Goal: Transaction & Acquisition: Purchase product/service

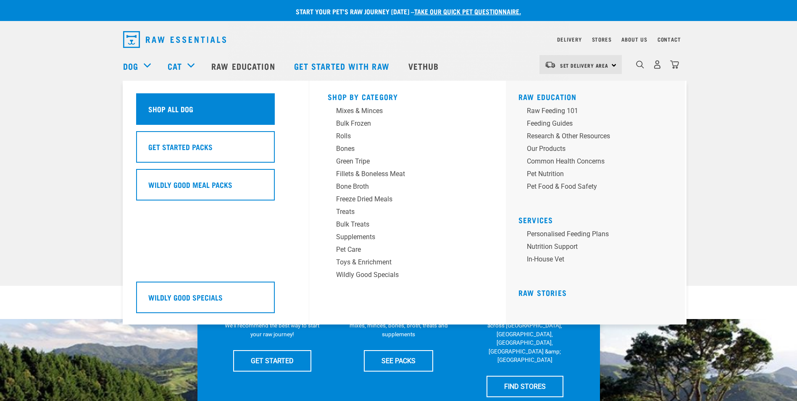
click at [159, 105] on h5 "Shop All Dog" at bounding box center [170, 108] width 45 height 11
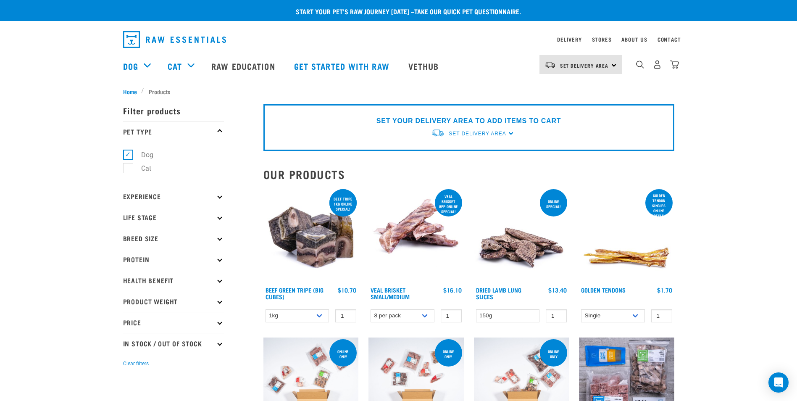
click at [176, 279] on p "Health Benefit" at bounding box center [173, 280] width 101 height 21
click at [160, 214] on p "Life Stage" at bounding box center [173, 217] width 101 height 21
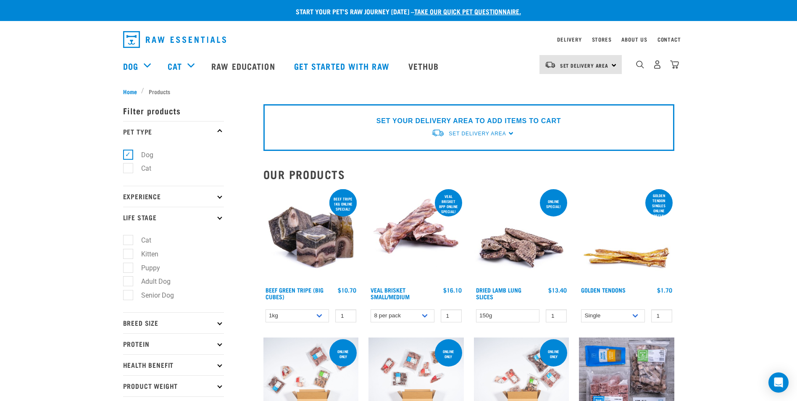
click at [160, 214] on p "Life Stage" at bounding box center [173, 217] width 101 height 21
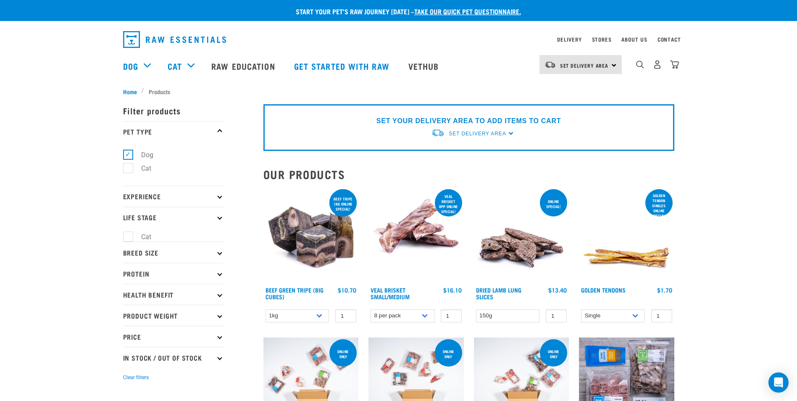
click at [149, 188] on p "Experience" at bounding box center [173, 196] width 101 height 21
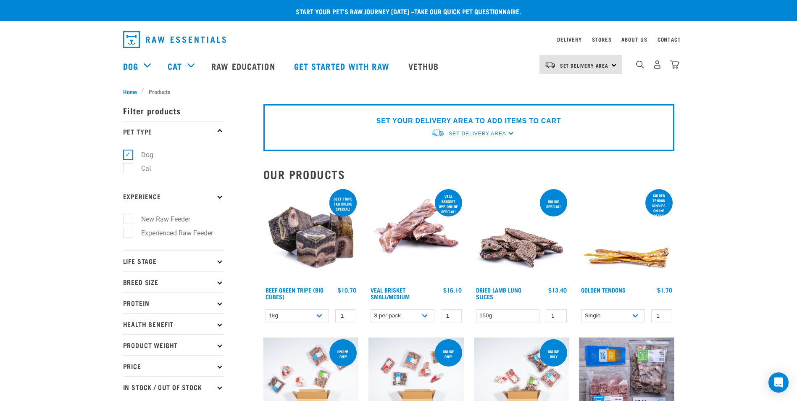
click at [149, 188] on p "Experience" at bounding box center [173, 196] width 101 height 21
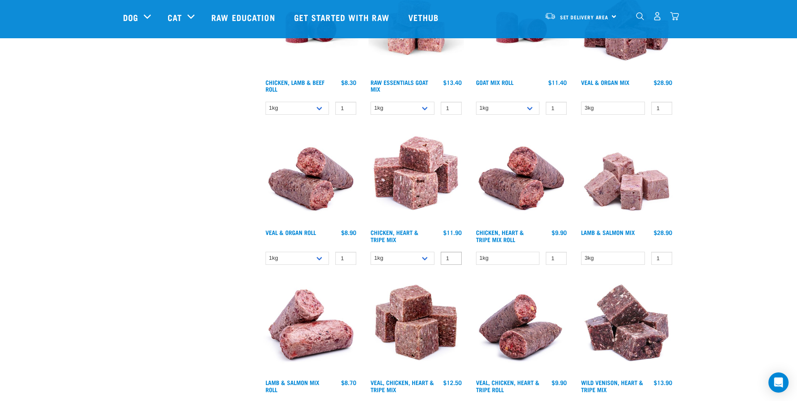
scroll to position [1218, 0]
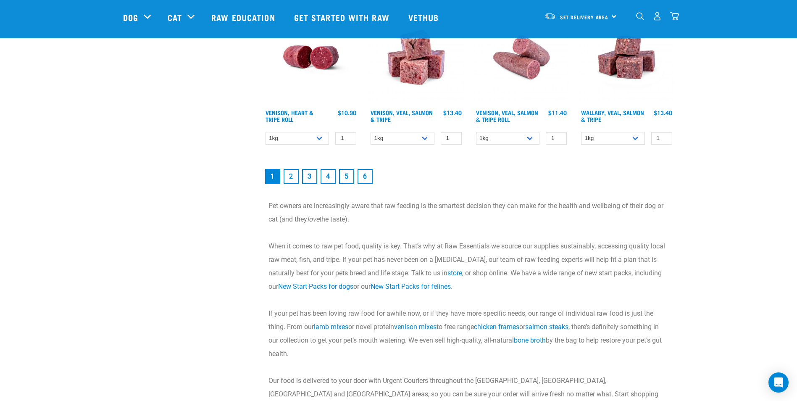
click at [360, 176] on link "6" at bounding box center [364, 176] width 15 height 15
click at [365, 181] on link "6" at bounding box center [364, 176] width 15 height 15
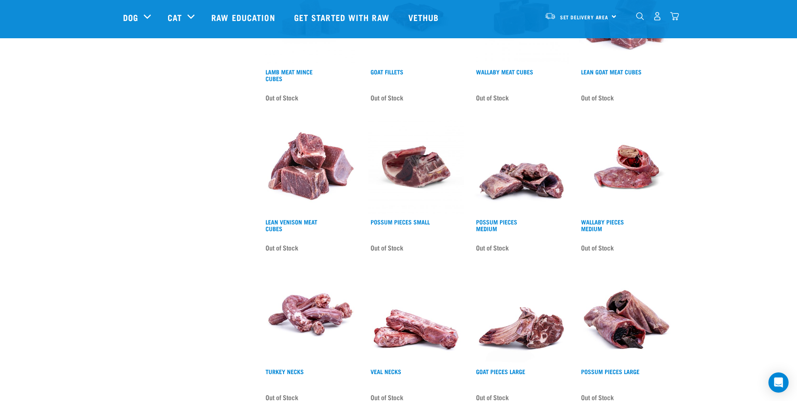
scroll to position [1050, 0]
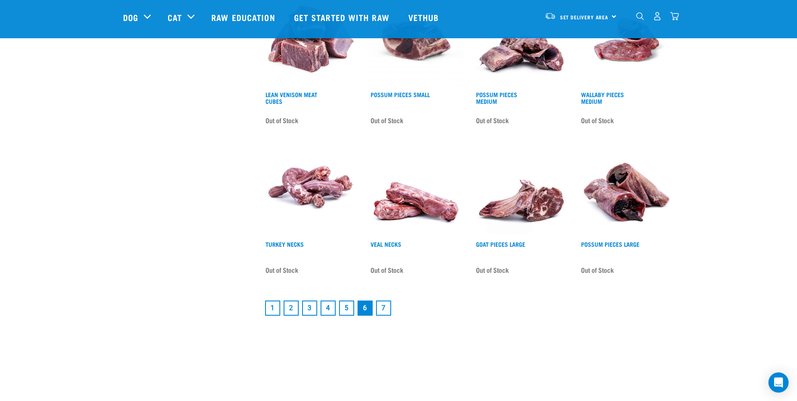
click at [307, 307] on link "3" at bounding box center [309, 307] width 15 height 15
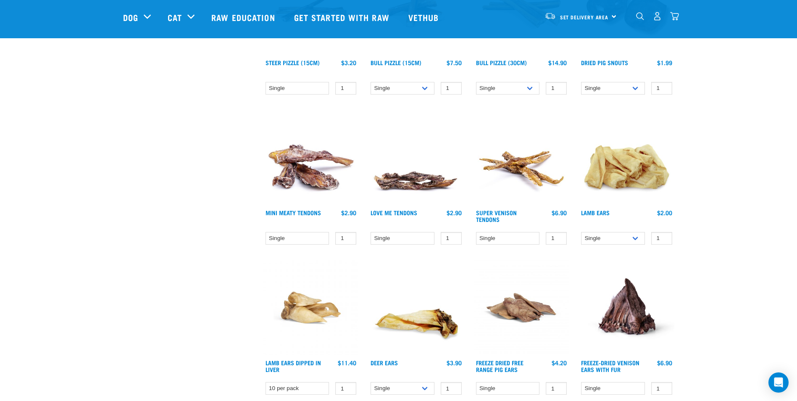
scroll to position [1050, 0]
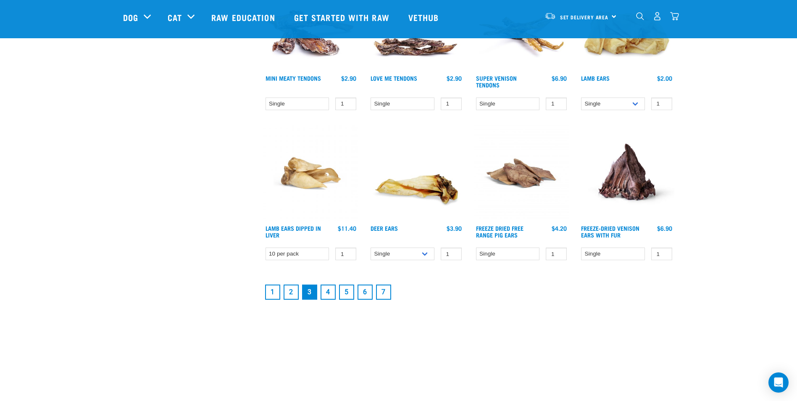
click at [294, 292] on link "2" at bounding box center [291, 291] width 15 height 15
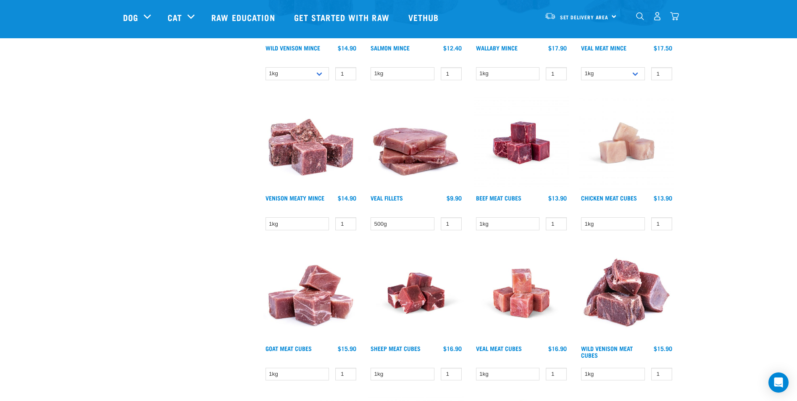
scroll to position [966, 0]
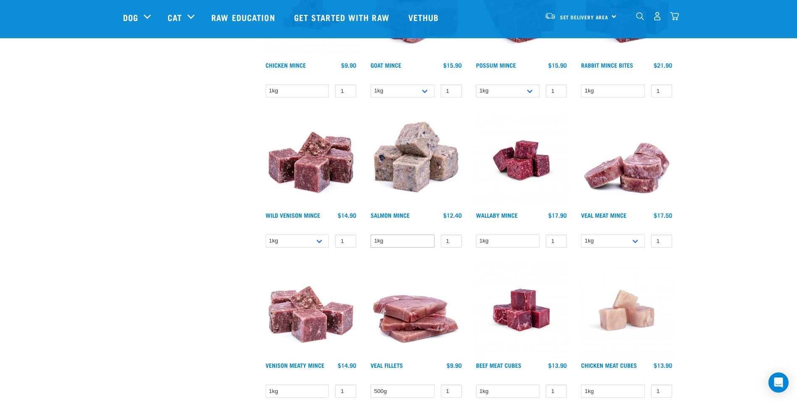
scroll to position [462, 0]
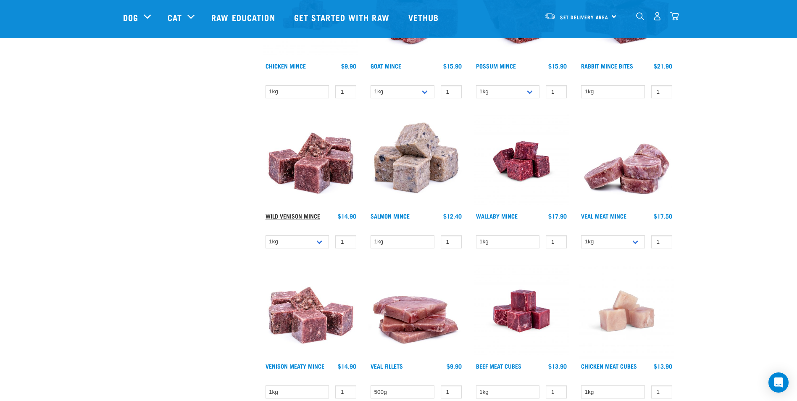
click at [305, 217] on link "Wild Venison Mince" at bounding box center [292, 215] width 55 height 3
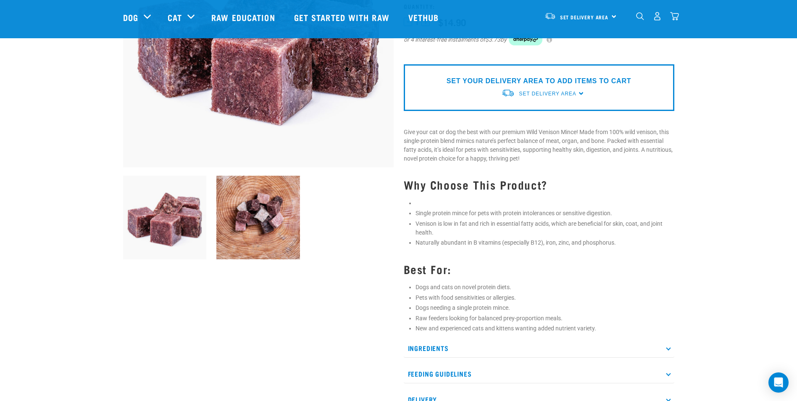
scroll to position [168, 0]
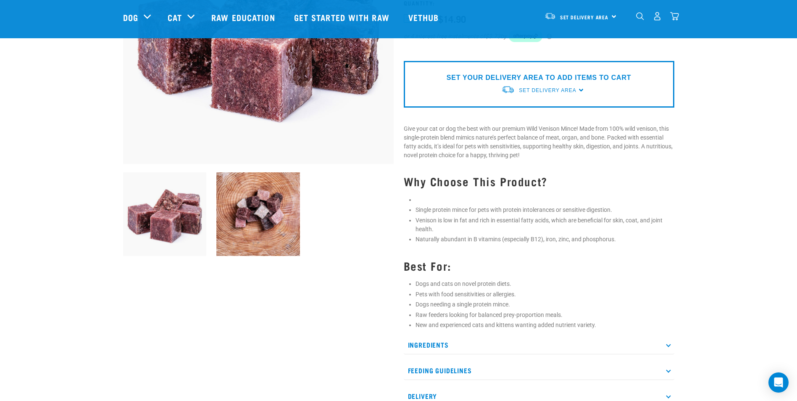
click at [455, 343] on p "Ingredients" at bounding box center [539, 344] width 271 height 19
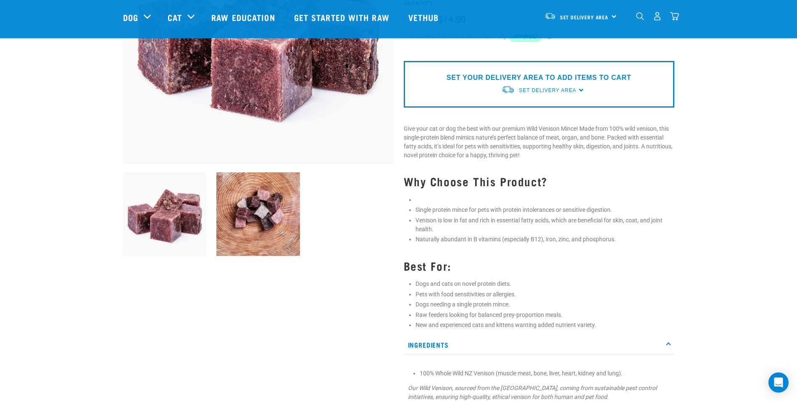
click at [454, 343] on p "Ingredients" at bounding box center [539, 344] width 271 height 19
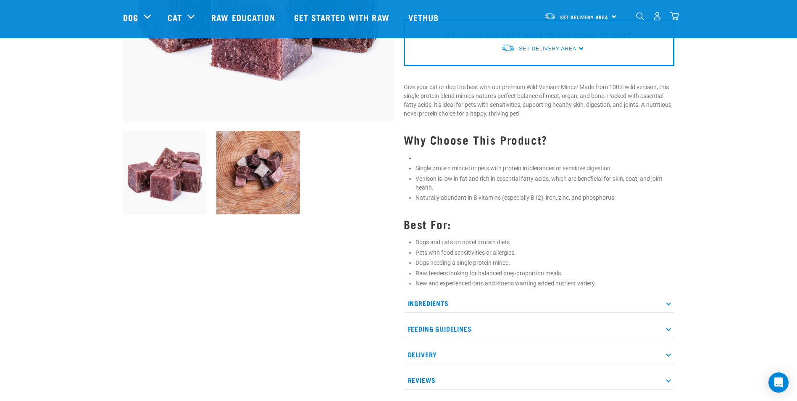
scroll to position [210, 0]
click at [450, 322] on p "Feeding Guidelines" at bounding box center [539, 328] width 271 height 19
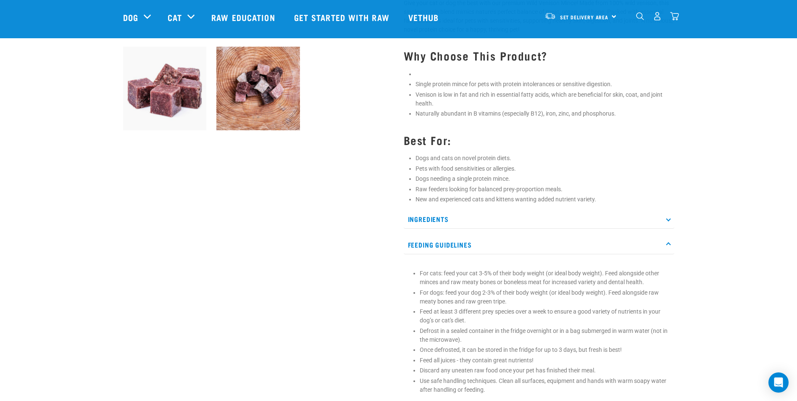
scroll to position [294, 0]
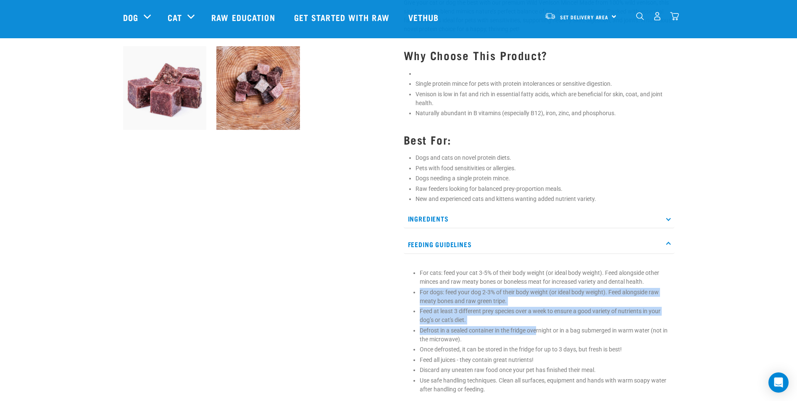
drag, startPoint x: 419, startPoint y: 292, endPoint x: 537, endPoint y: 326, distance: 122.4
click at [537, 326] on section "For cats: feed your cat 3-5% of their body weight (or ideal body weight). Feed …" at bounding box center [539, 330] width 262 height 125
click at [537, 326] on p "Defrost in a sealed container in the fridge overnight or in a bag submerged in …" at bounding box center [545, 335] width 250 height 18
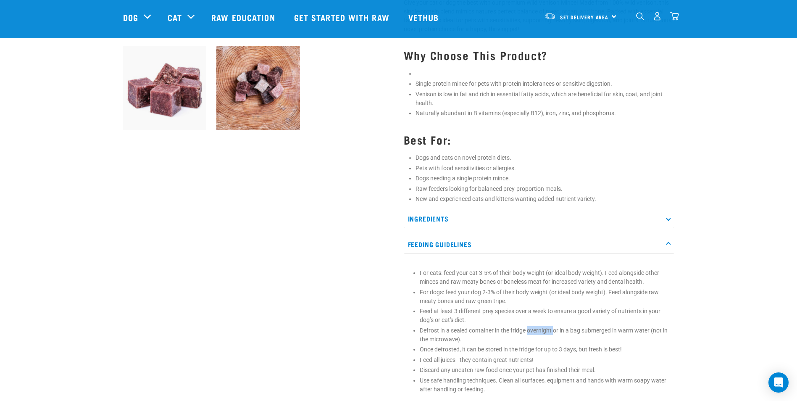
click at [537, 326] on p "Defrost in a sealed container in the fridge overnight or in a bag submerged in …" at bounding box center [545, 335] width 250 height 18
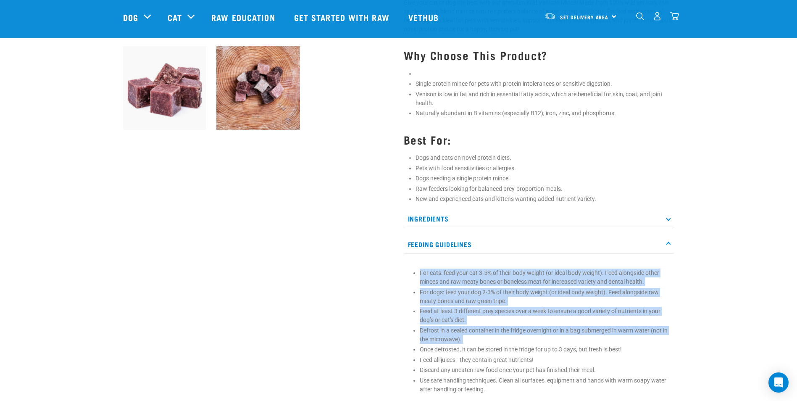
drag, startPoint x: 537, startPoint y: 326, endPoint x: 483, endPoint y: 283, distance: 69.3
click at [483, 283] on ul "For cats: feed your cat 3-5% of their body weight (or ideal body weight). Feed …" at bounding box center [545, 330] width 250 height 125
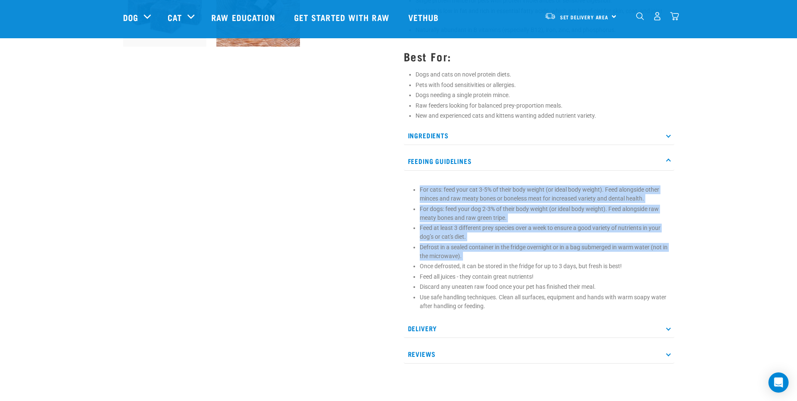
scroll to position [378, 0]
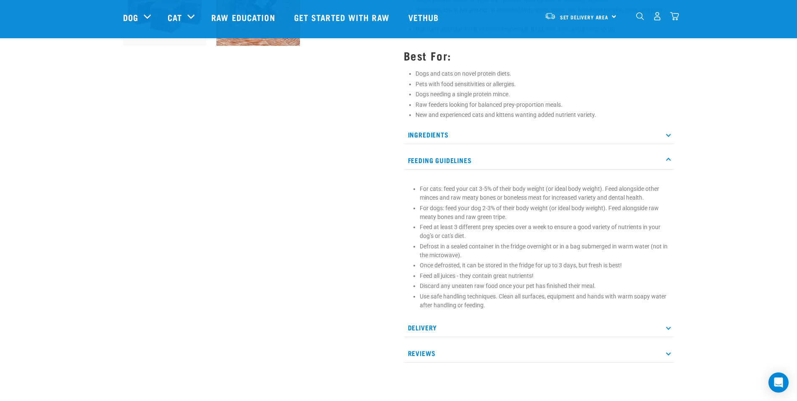
click at [483, 301] on p "Use safe handling techniques. Clean all surfaces, equipment and hands with warm…" at bounding box center [545, 301] width 250 height 18
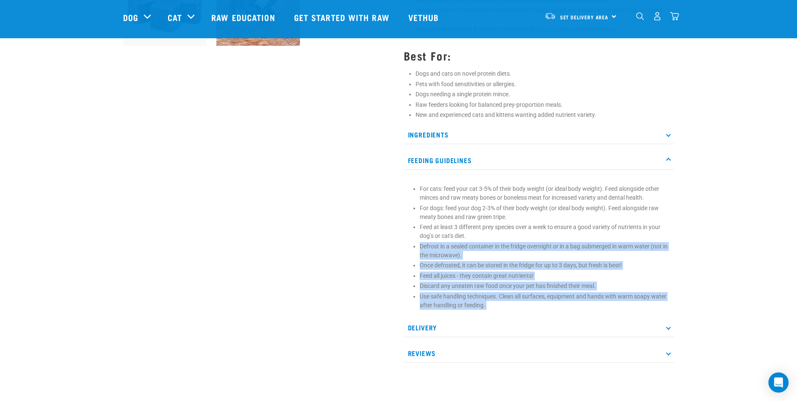
drag, startPoint x: 483, startPoint y: 301, endPoint x: 485, endPoint y: 257, distance: 44.6
click at [485, 257] on ul "For cats: feed your cat 3-5% of their body weight (or ideal body weight). Feed …" at bounding box center [545, 246] width 250 height 125
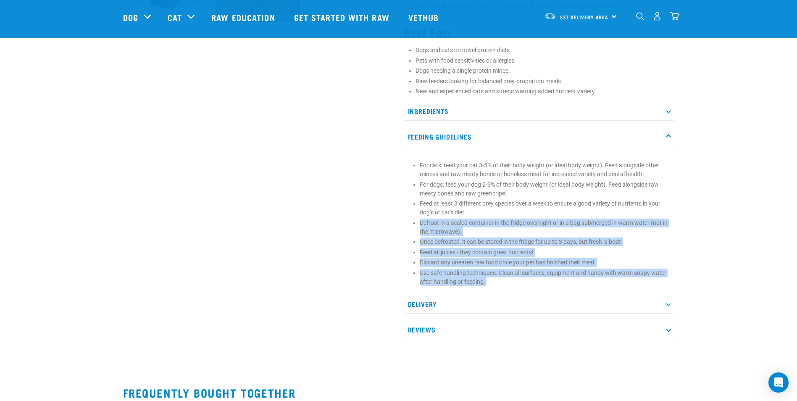
scroll to position [420, 0]
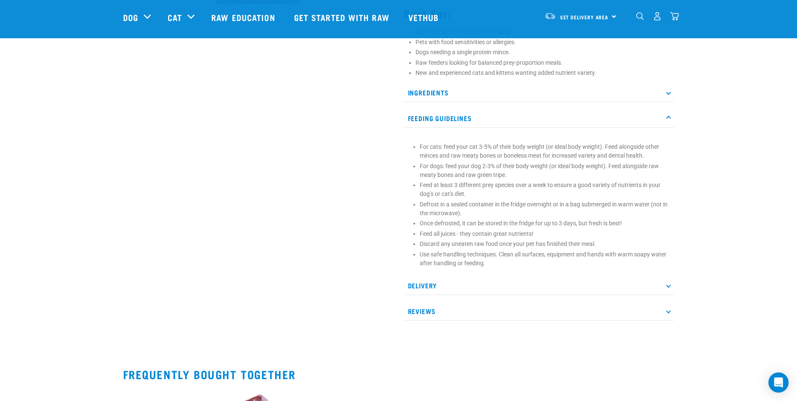
click at [478, 283] on p "Delivery" at bounding box center [539, 285] width 271 height 19
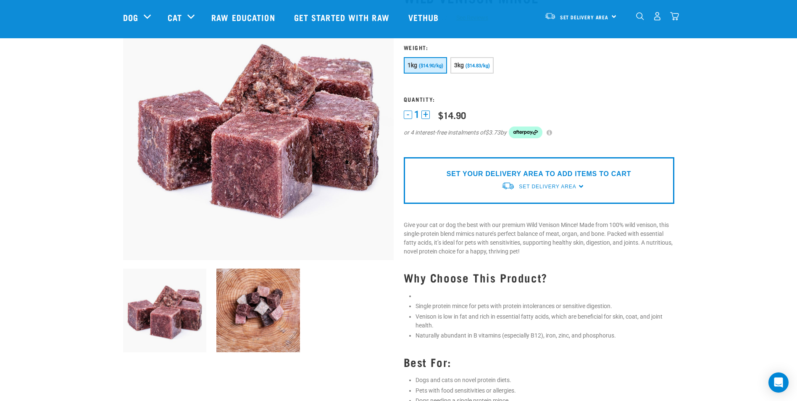
scroll to position [0, 0]
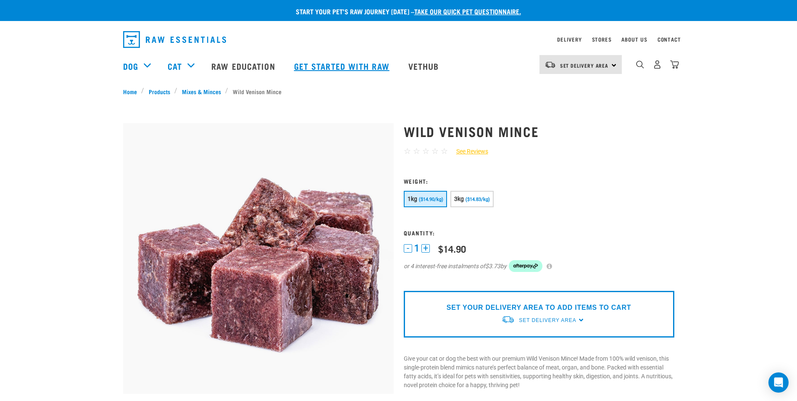
click at [336, 59] on link "Get started with Raw" at bounding box center [343, 66] width 114 height 34
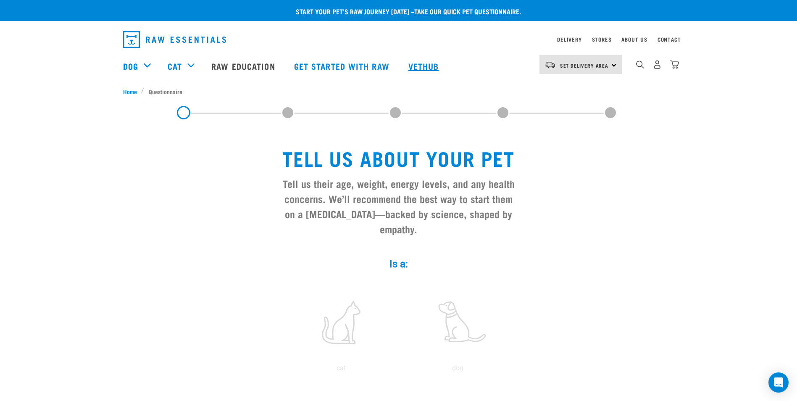
click at [419, 63] on link "Vethub" at bounding box center [425, 66] width 50 height 34
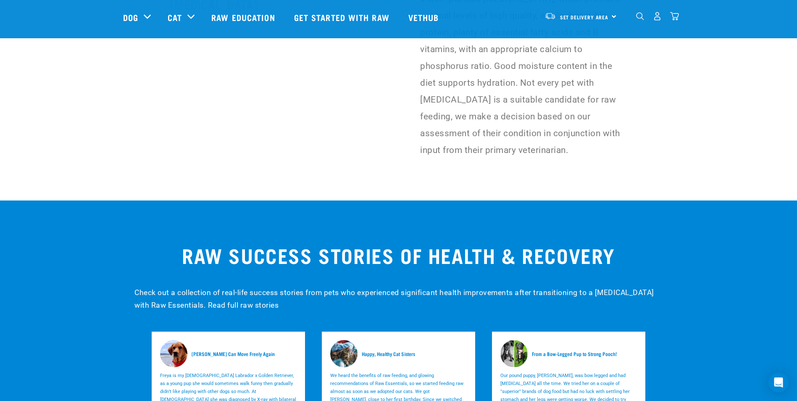
scroll to position [2436, 0]
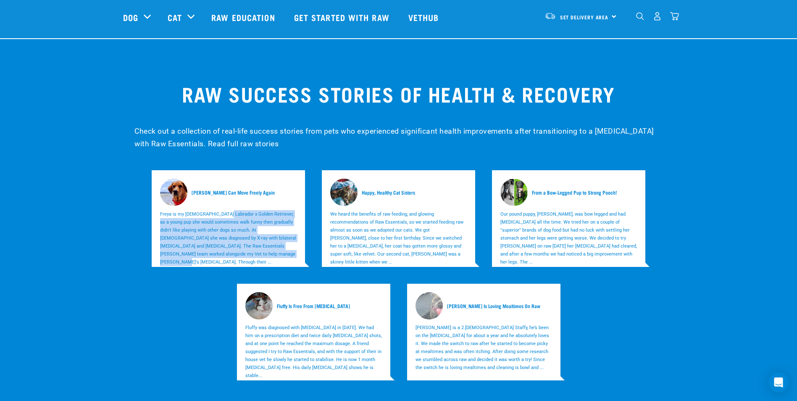
drag, startPoint x: 221, startPoint y: 160, endPoint x: 262, endPoint y: 201, distance: 57.3
click at [262, 210] on p "Freya is my 4 year old Labrador x Golden Retriever, as a young pup she would so…" at bounding box center [228, 238] width 137 height 56
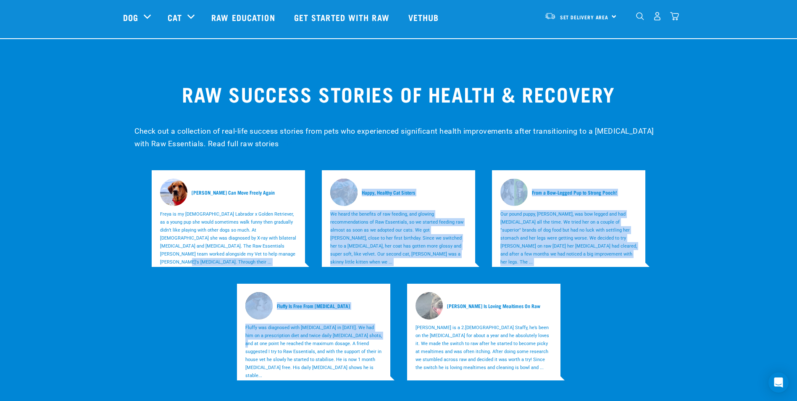
drag, startPoint x: 262, startPoint y: 201, endPoint x: 366, endPoint y: 284, distance: 133.6
click at [366, 284] on div "Freya Can Move Freely Again Freya is my 4 year old Labrador x Golden Retriever,…" at bounding box center [398, 275] width 565 height 227
click at [366, 323] on p "Fluffy was diagnosed with diabetes in 2021. We had him on a prescription diet a…" at bounding box center [313, 351] width 137 height 56
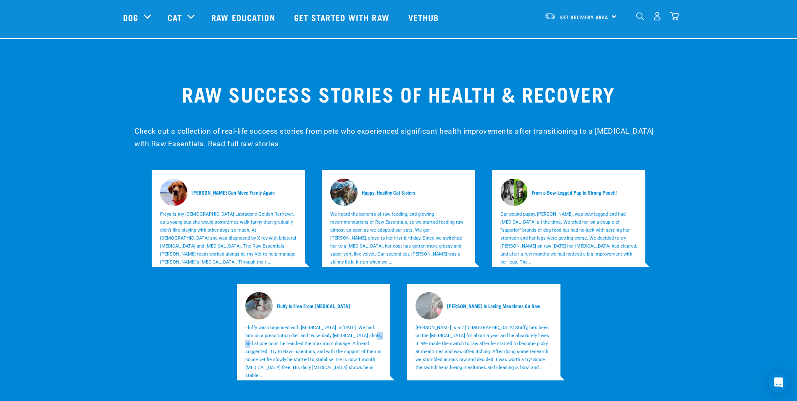
click at [366, 323] on p "Fluffy was diagnosed with diabetes in 2021. We had him on a prescription diet a…" at bounding box center [313, 351] width 137 height 56
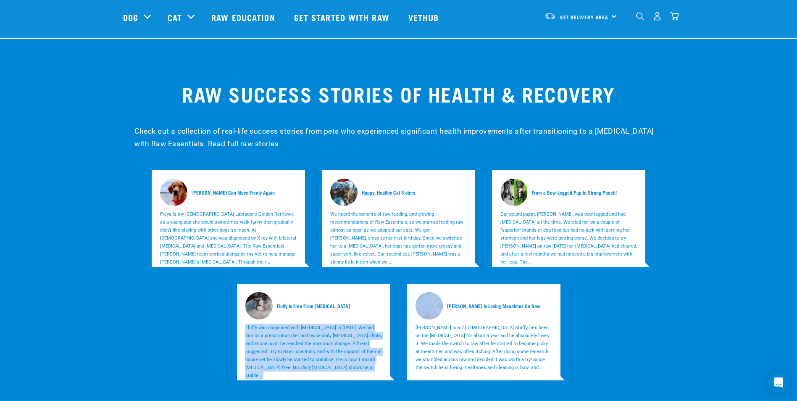
click at [366, 323] on p "Fluffy was diagnosed with diabetes in 2021. We had him on a prescription diet a…" at bounding box center [313, 351] width 137 height 56
drag, startPoint x: 366, startPoint y: 284, endPoint x: 372, endPoint y: 304, distance: 20.6
click at [372, 323] on p "Fluffy was diagnosed with diabetes in 2021. We had him on a prescription diet a…" at bounding box center [313, 351] width 137 height 56
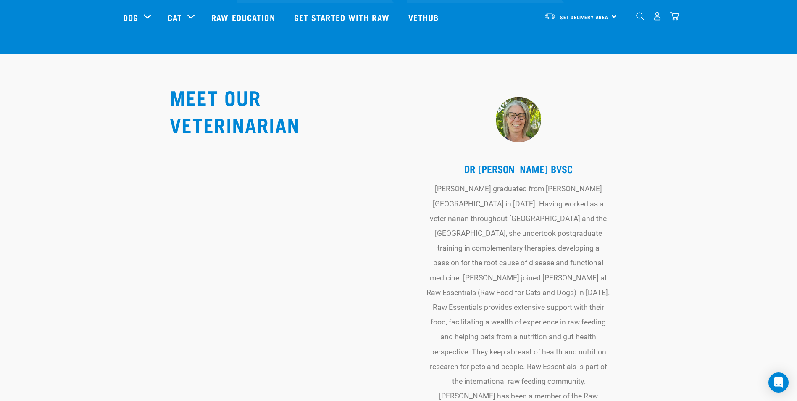
scroll to position [2814, 0]
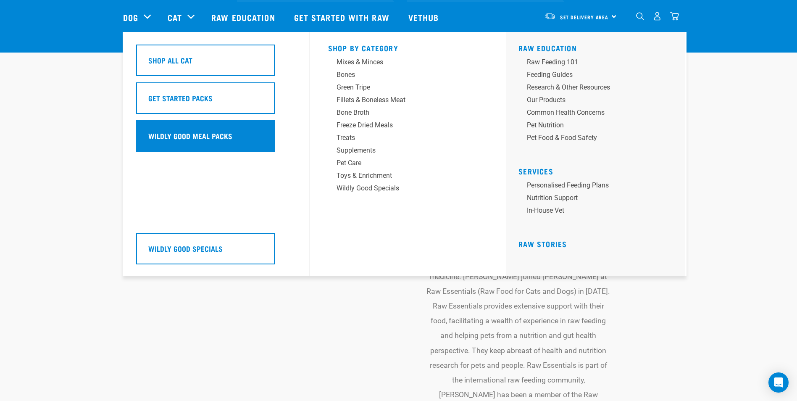
click at [223, 126] on div "Wildly Good Meal Packs" at bounding box center [205, 136] width 139 height 32
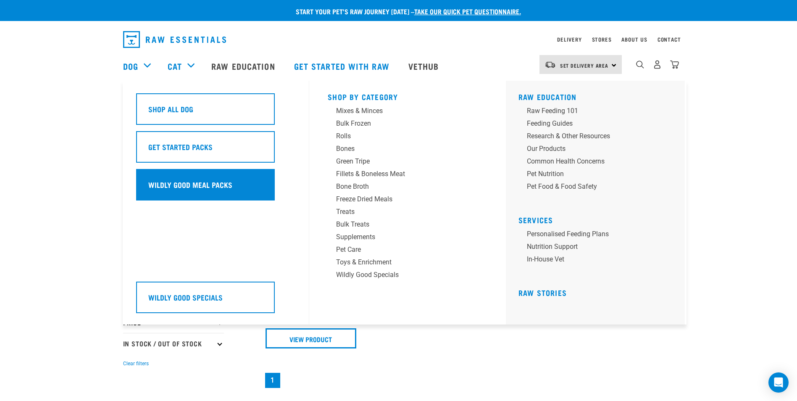
click at [171, 175] on div "Wildly Good Meal Packs" at bounding box center [205, 185] width 139 height 32
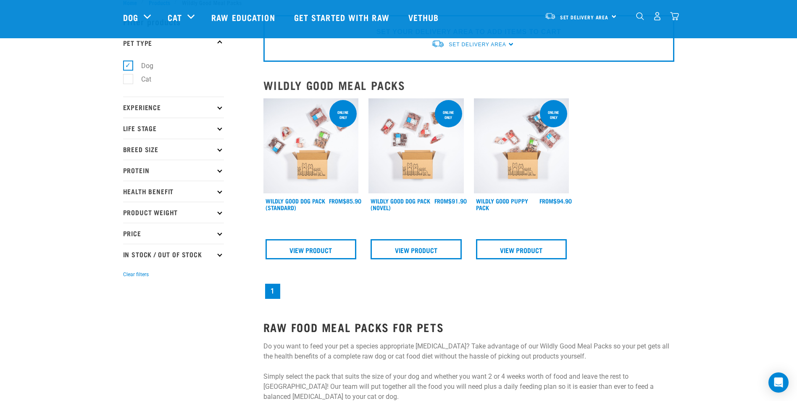
scroll to position [42, 0]
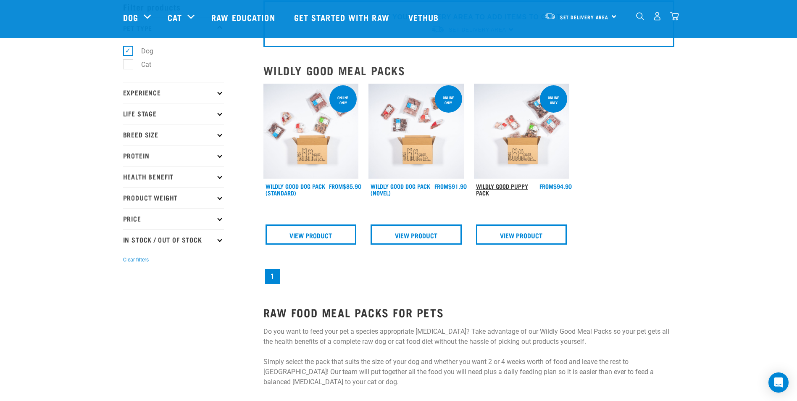
click at [508, 187] on link "Wildly Good Puppy Pack" at bounding box center [502, 189] width 52 height 10
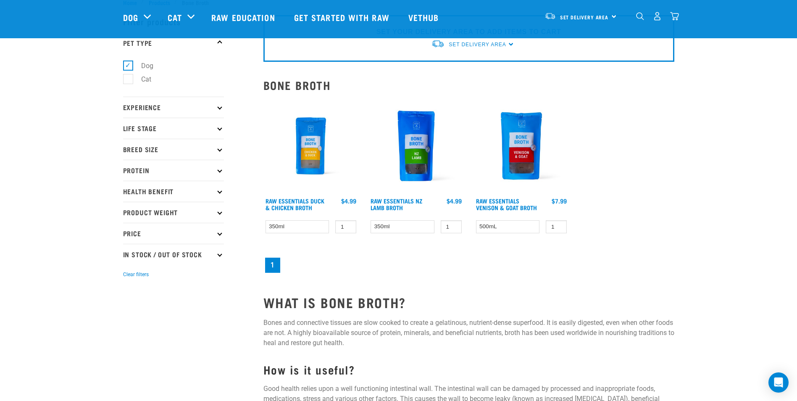
scroll to position [42, 0]
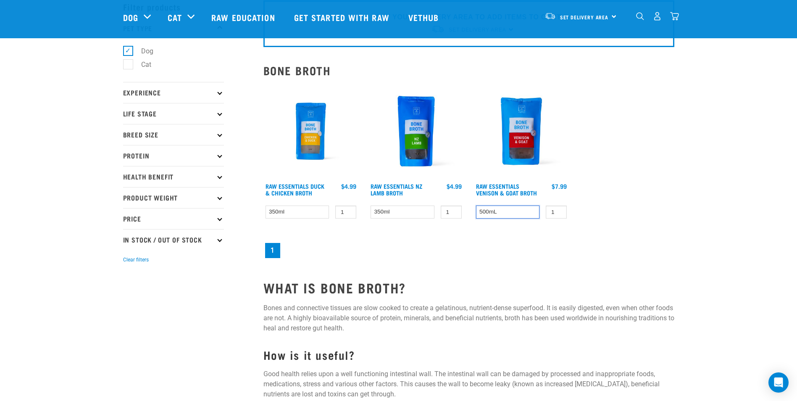
click at [513, 213] on select "500mL" at bounding box center [508, 211] width 64 height 13
click at [412, 211] on select "350ml" at bounding box center [402, 211] width 64 height 13
click at [326, 211] on select "350ml" at bounding box center [297, 211] width 64 height 13
click at [510, 208] on select "500mL" at bounding box center [508, 211] width 64 height 13
click at [412, 260] on div "1 0 1" at bounding box center [468, 172] width 421 height 186
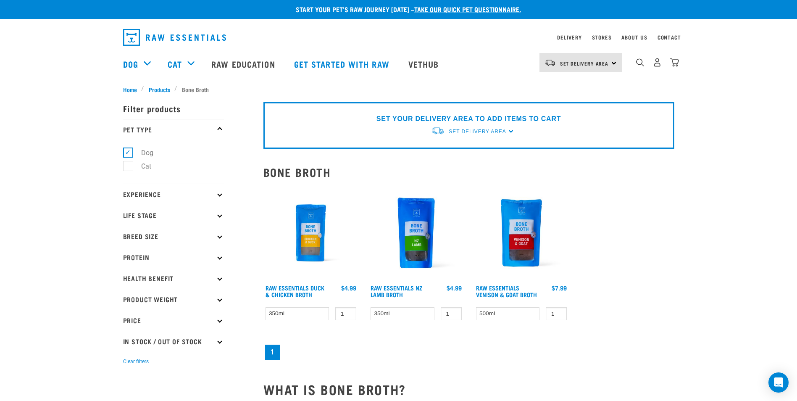
scroll to position [0, 0]
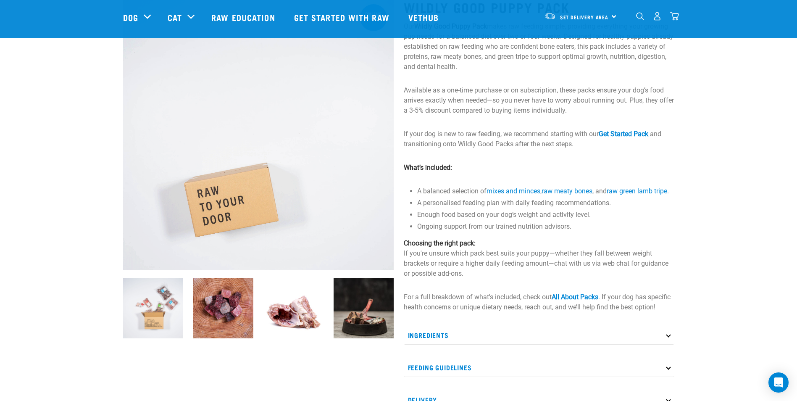
scroll to position [42, 0]
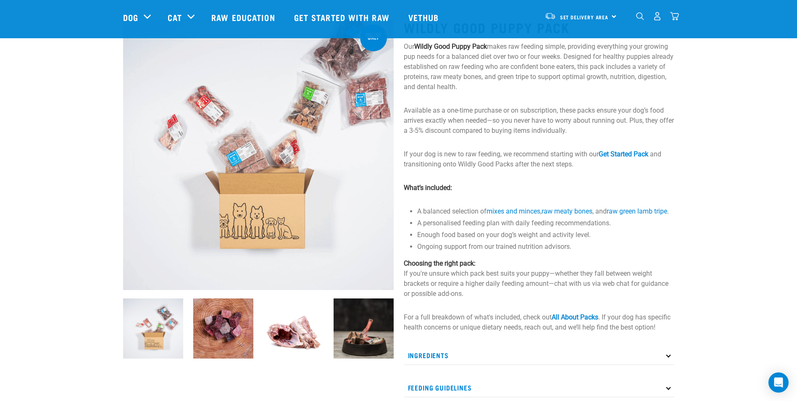
click at [198, 326] on img at bounding box center [223, 328] width 60 height 60
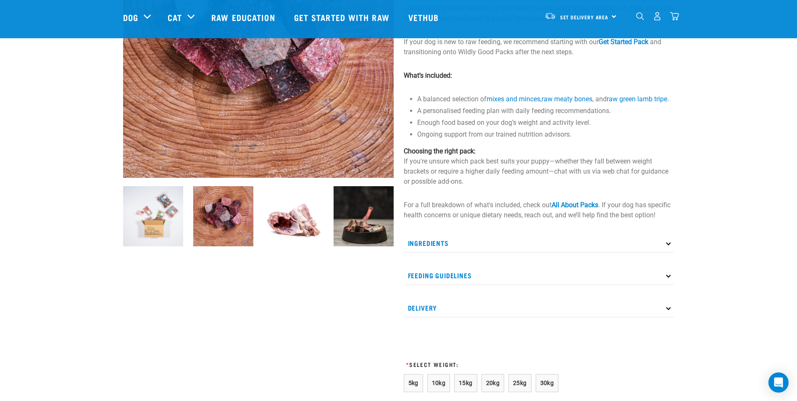
scroll to position [168, 0]
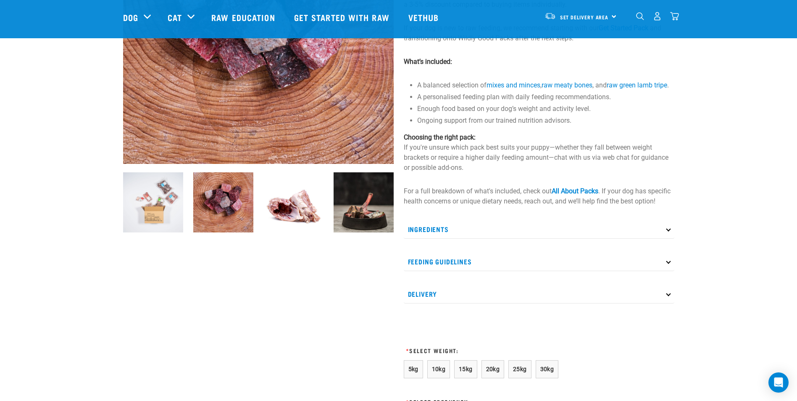
click at [354, 207] on img at bounding box center [364, 202] width 60 height 60
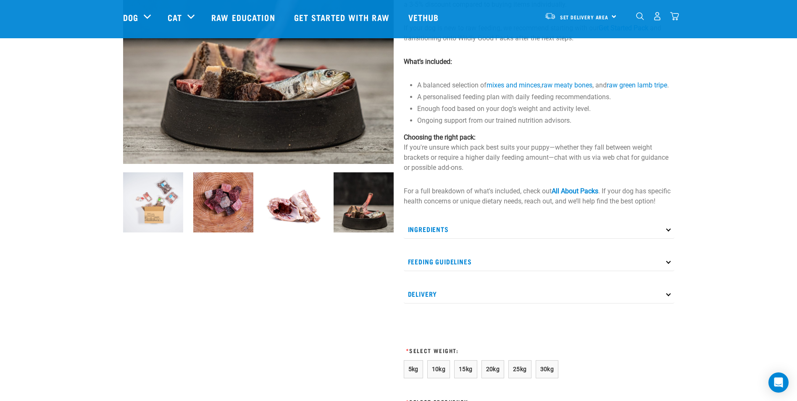
click at [315, 214] on img at bounding box center [293, 202] width 60 height 60
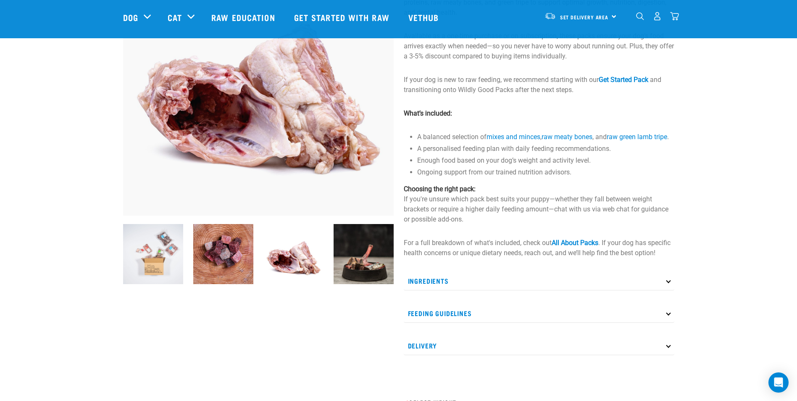
scroll to position [42, 0]
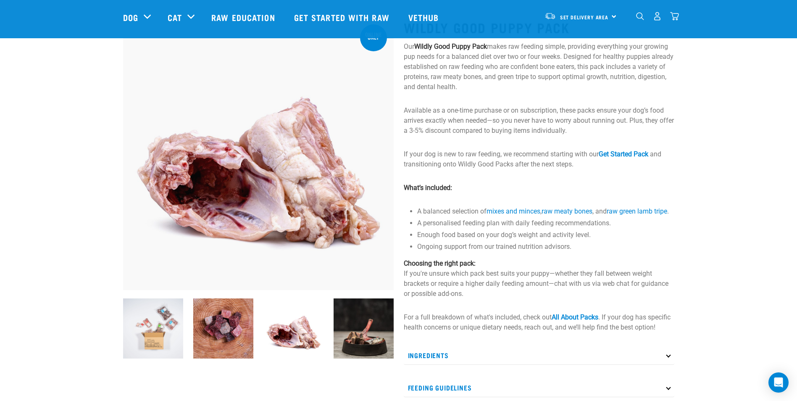
drag, startPoint x: 223, startPoint y: 310, endPoint x: 215, endPoint y: 309, distance: 9.0
click at [223, 310] on img at bounding box center [223, 328] width 60 height 60
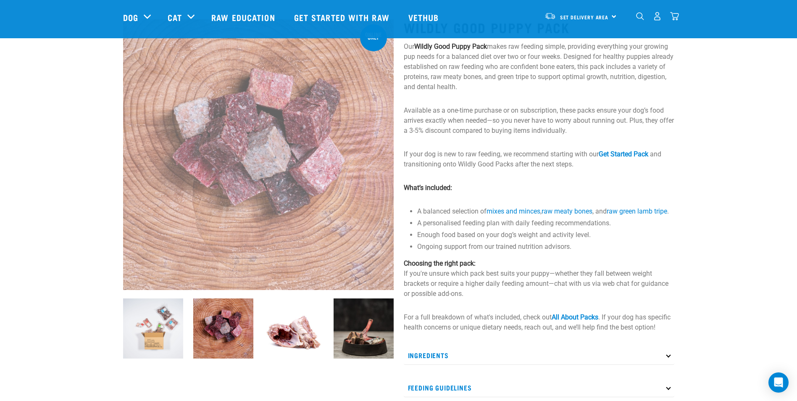
click at [142, 315] on img at bounding box center [153, 328] width 60 height 60
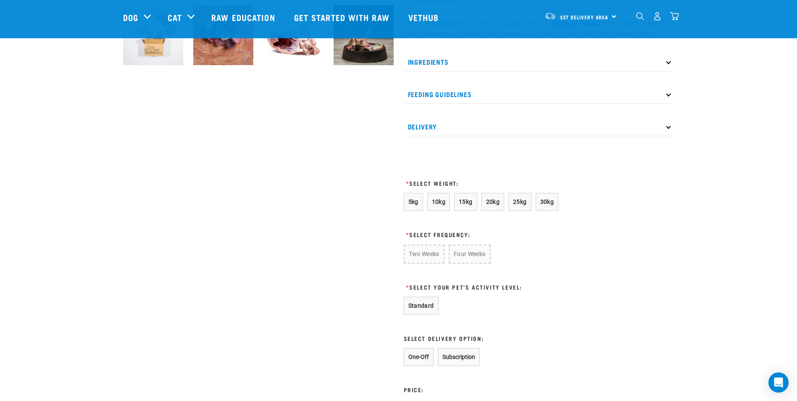
scroll to position [336, 0]
click at [438, 207] on button "10kg" at bounding box center [438, 201] width 23 height 18
click at [422, 260] on button "Two Weeks" at bounding box center [424, 253] width 40 height 18
click at [456, 259] on button "Four Weeks" at bounding box center [468, 253] width 41 height 18
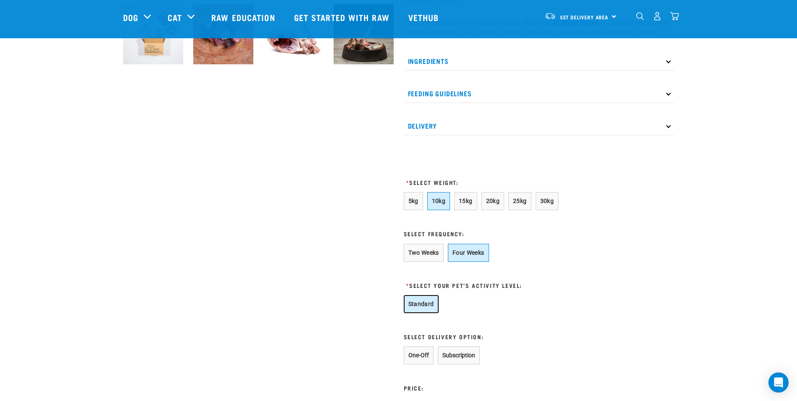
click at [419, 313] on button "Standard" at bounding box center [421, 304] width 35 height 18
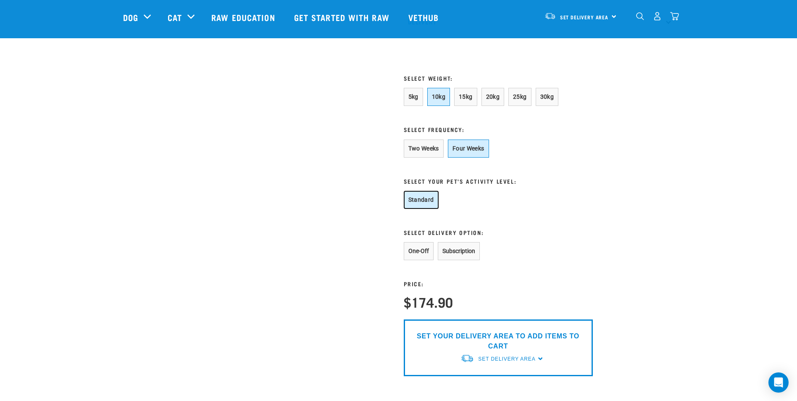
scroll to position [462, 0]
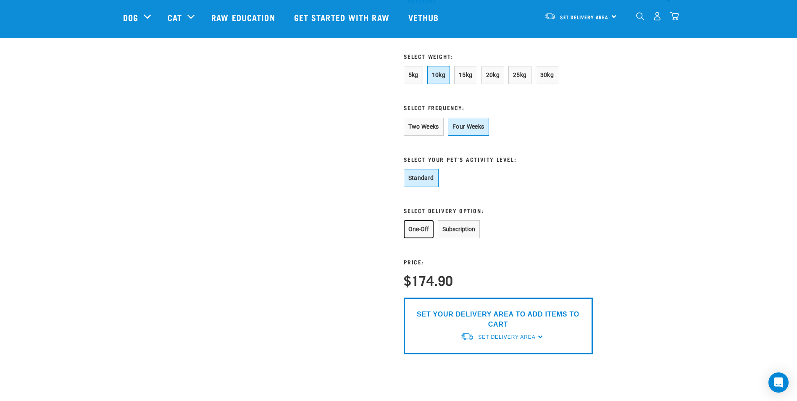
click at [420, 238] on button "One-Off" at bounding box center [419, 229] width 30 height 18
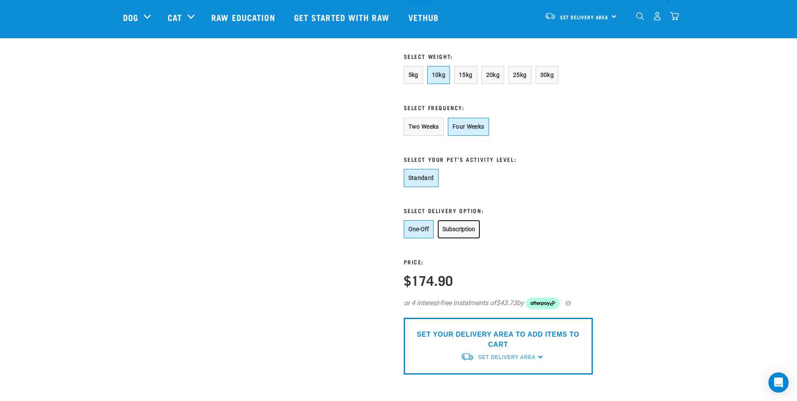
click at [462, 238] on button "Subscription" at bounding box center [459, 229] width 42 height 18
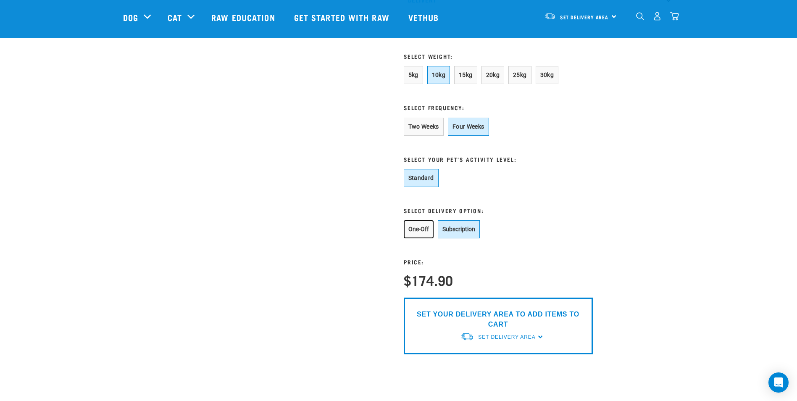
click at [414, 238] on button "One-Off" at bounding box center [419, 229] width 30 height 18
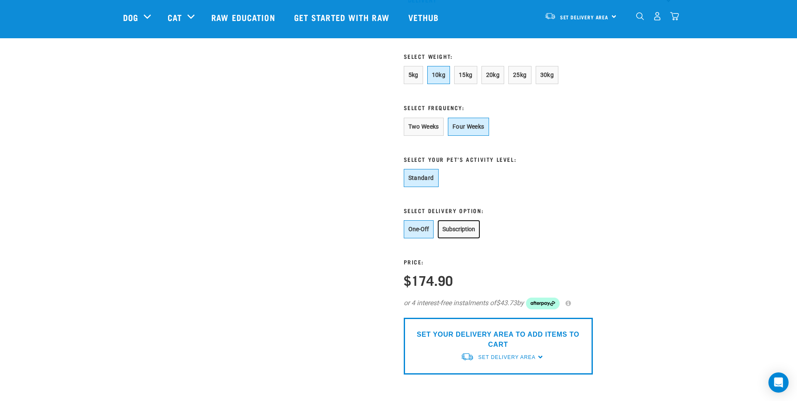
click at [453, 238] on button "Subscription" at bounding box center [459, 229] width 42 height 18
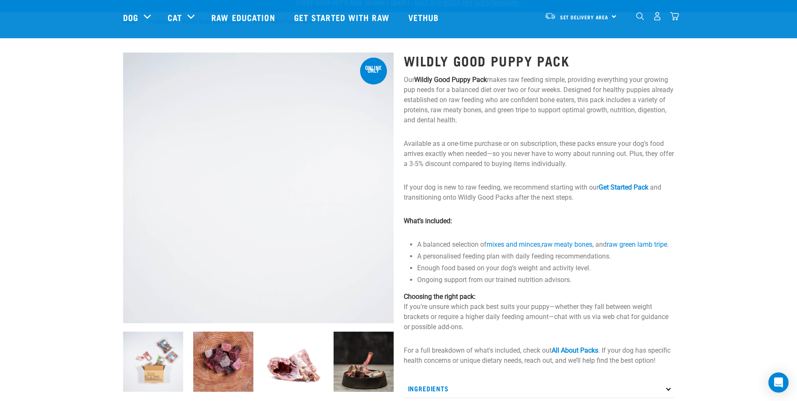
scroll to position [0, 0]
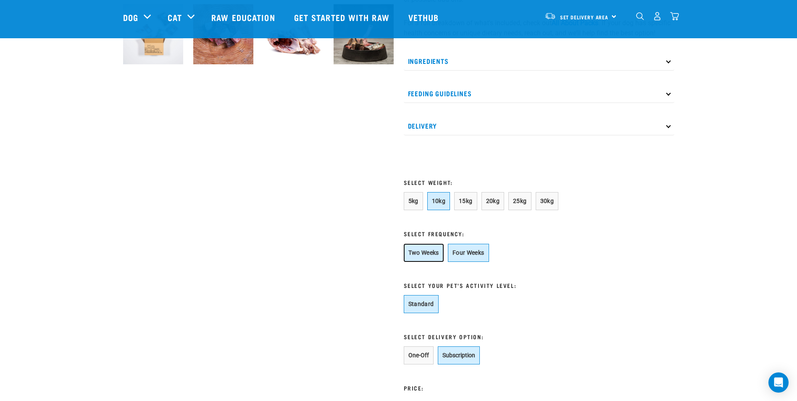
click at [434, 262] on button "Two Weeks" at bounding box center [424, 253] width 40 height 18
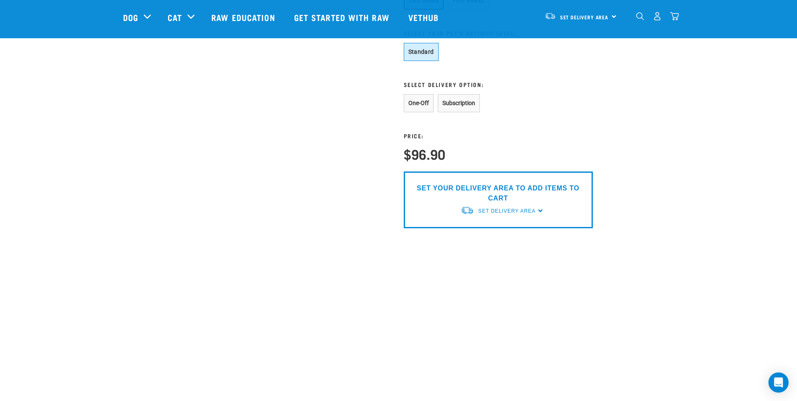
scroll to position [336, 0]
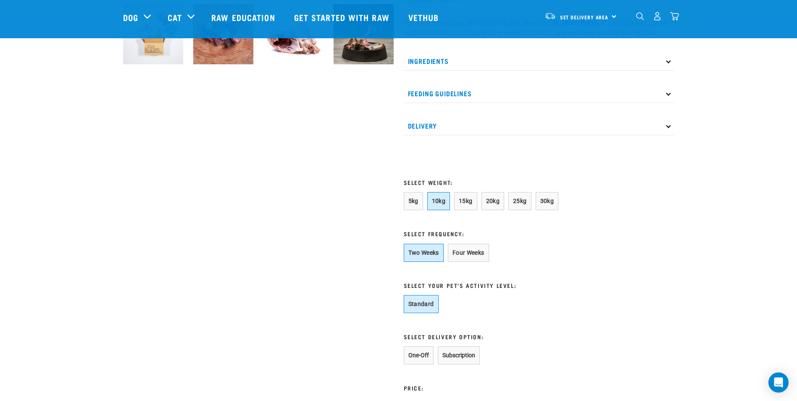
click at [446, 258] on div "Two Weeks Four Weeks" at bounding box center [498, 253] width 189 height 18
click at [449, 260] on button "Four Weeks" at bounding box center [468, 253] width 41 height 18
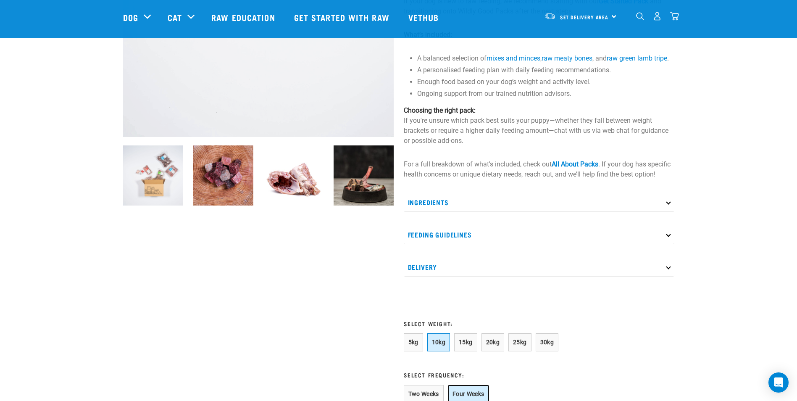
scroll to position [210, 0]
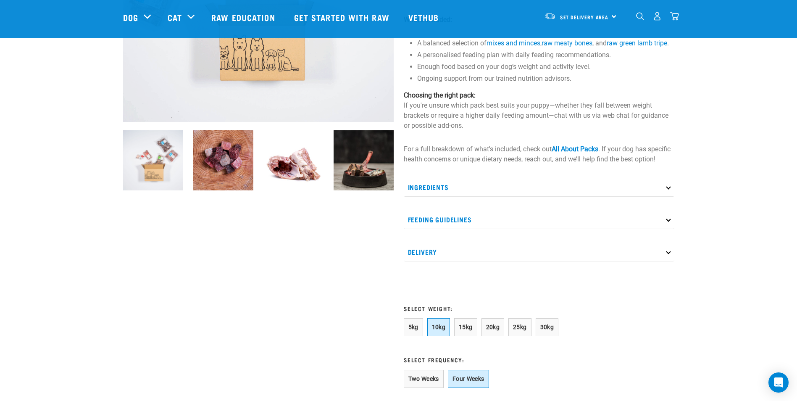
click at [450, 197] on p "Ingredients" at bounding box center [539, 187] width 271 height 19
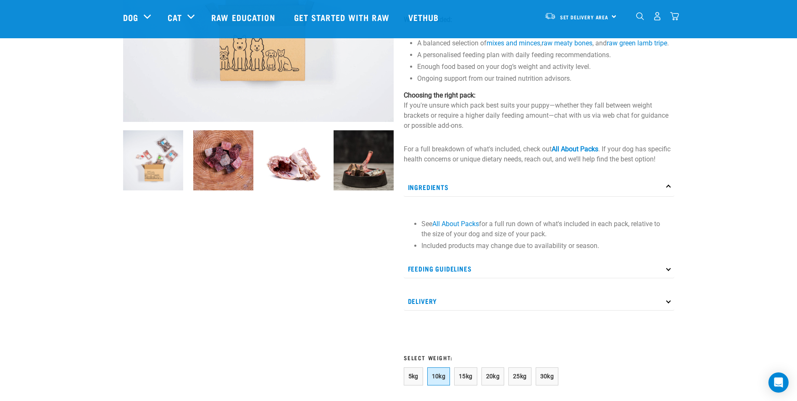
click at [459, 278] on p "Feeding Guidelines" at bounding box center [539, 268] width 271 height 19
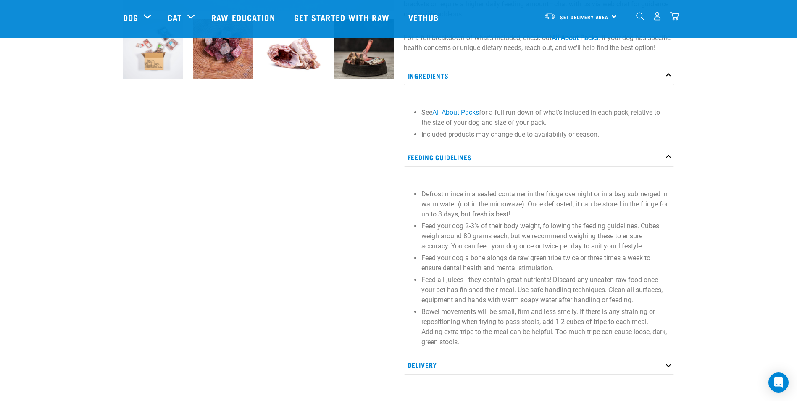
scroll to position [336, 0]
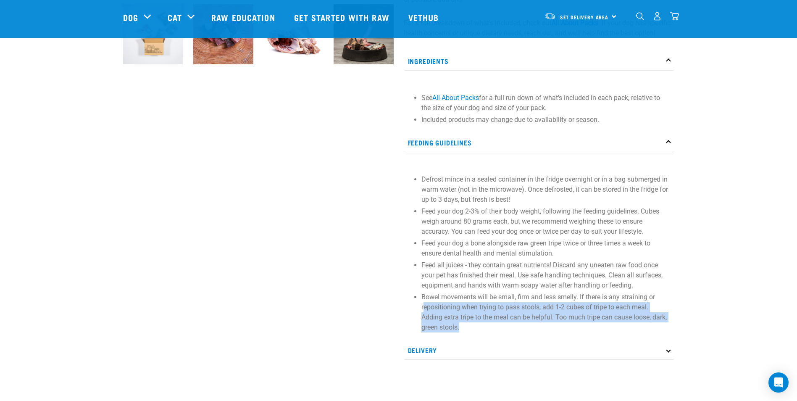
drag, startPoint x: 425, startPoint y: 314, endPoint x: 498, endPoint y: 338, distance: 76.4
click at [498, 332] on p "Bowel movements will be small, firm and less smelly. If there is any straining …" at bounding box center [545, 312] width 249 height 40
click at [444, 336] on div "Defrost mince in a sealed container in the fridge overnight or in a bag submerg…" at bounding box center [539, 249] width 271 height 173
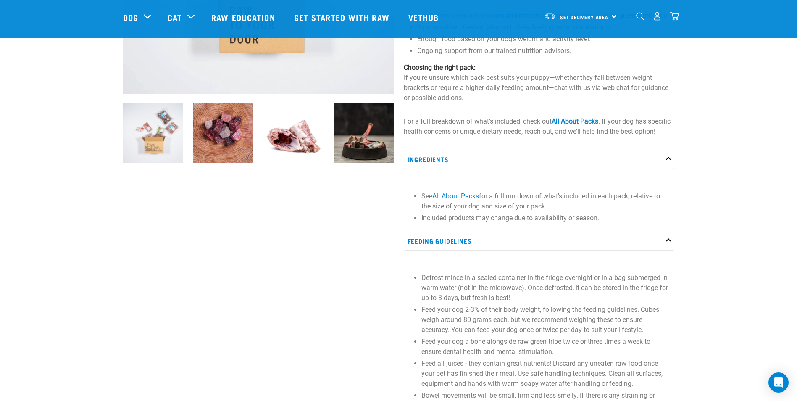
scroll to position [0, 0]
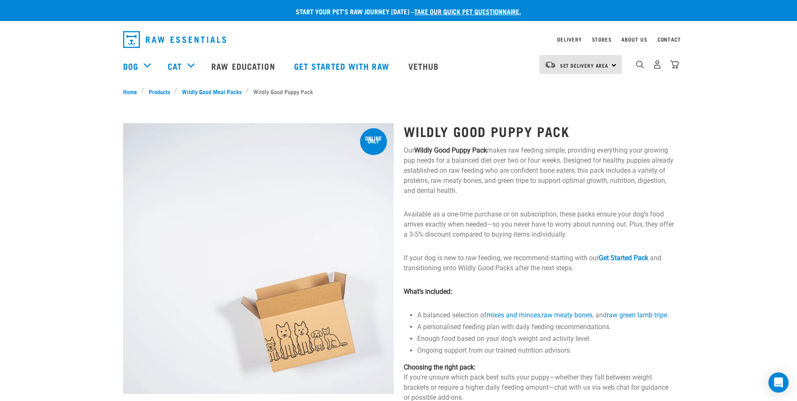
click at [126, 32] on img "dropdown navigation" at bounding box center [174, 39] width 103 height 17
